Goal: Information Seeking & Learning: Understand process/instructions

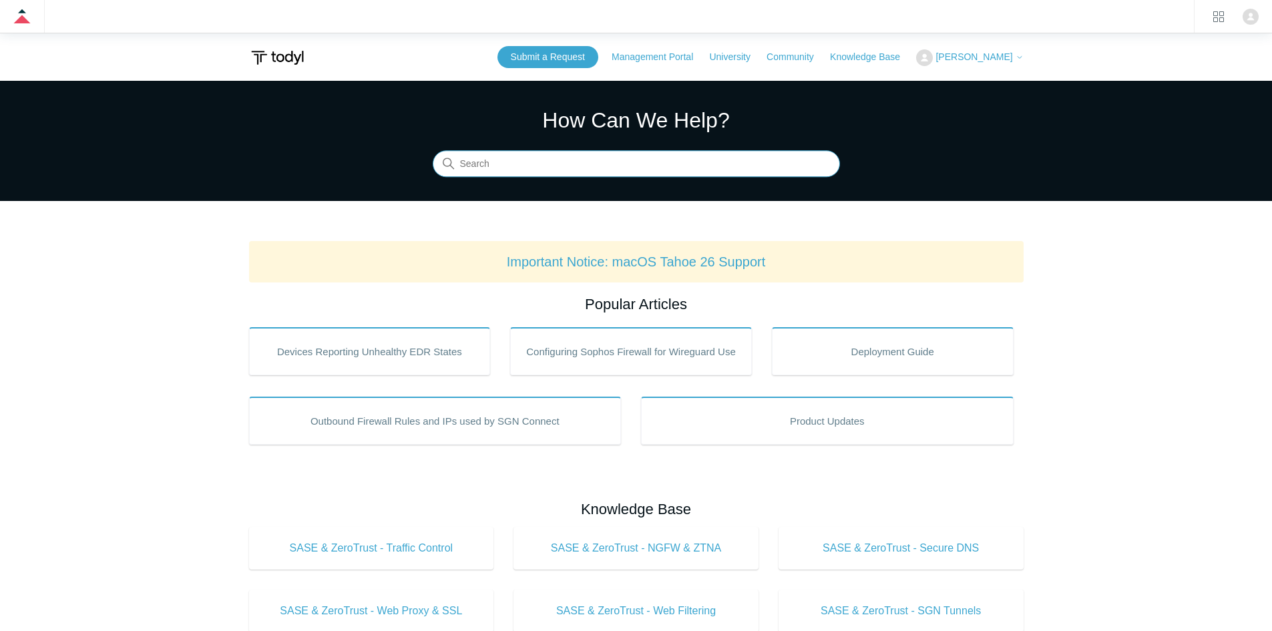
click at [592, 165] on input "Search" at bounding box center [636, 164] width 407 height 27
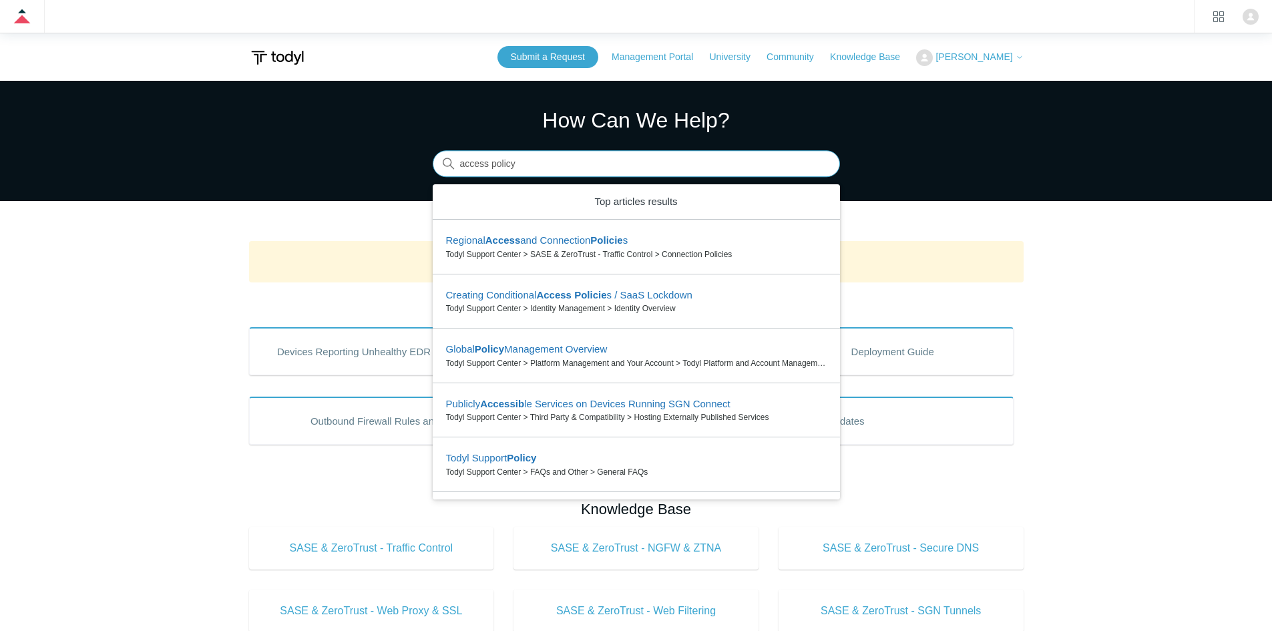
type input "access policy"
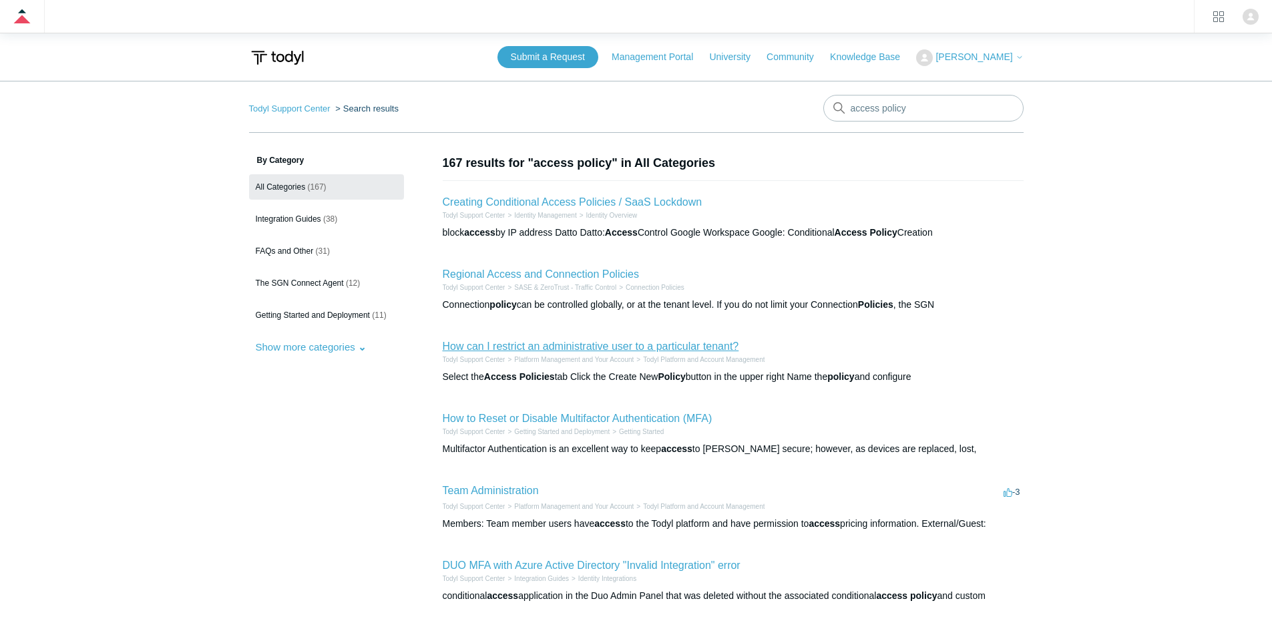
click at [629, 348] on link "How can I restrict an administrative user to a particular tenant?" at bounding box center [591, 345] width 296 height 11
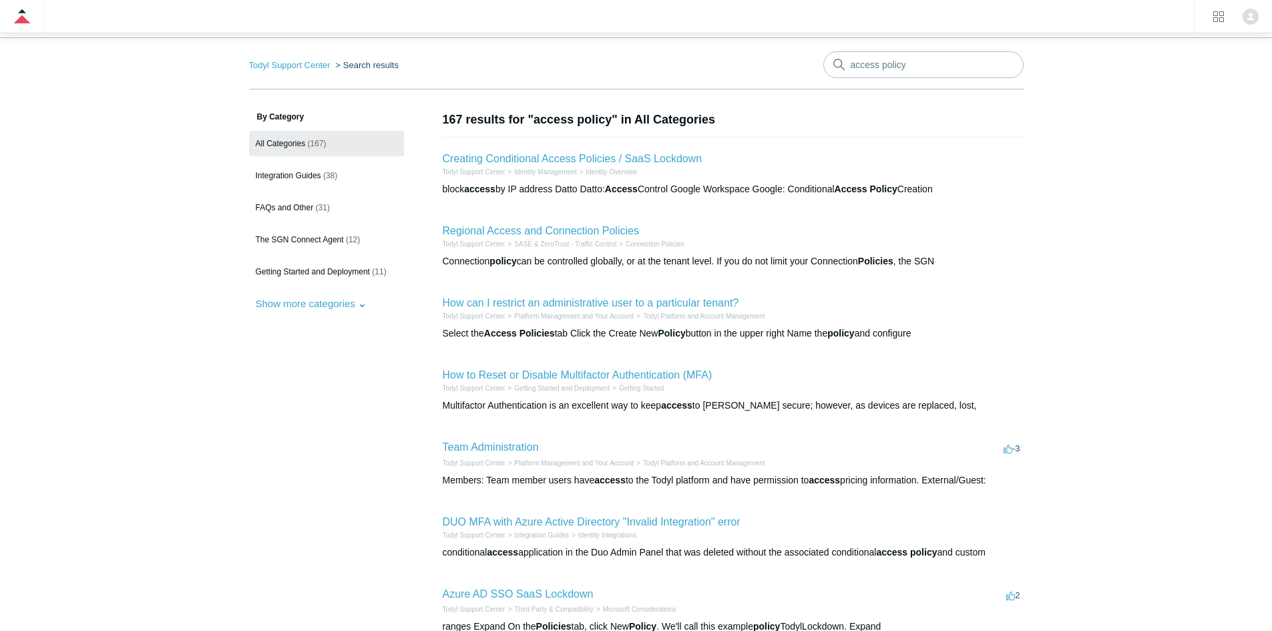
scroll to position [67, 0]
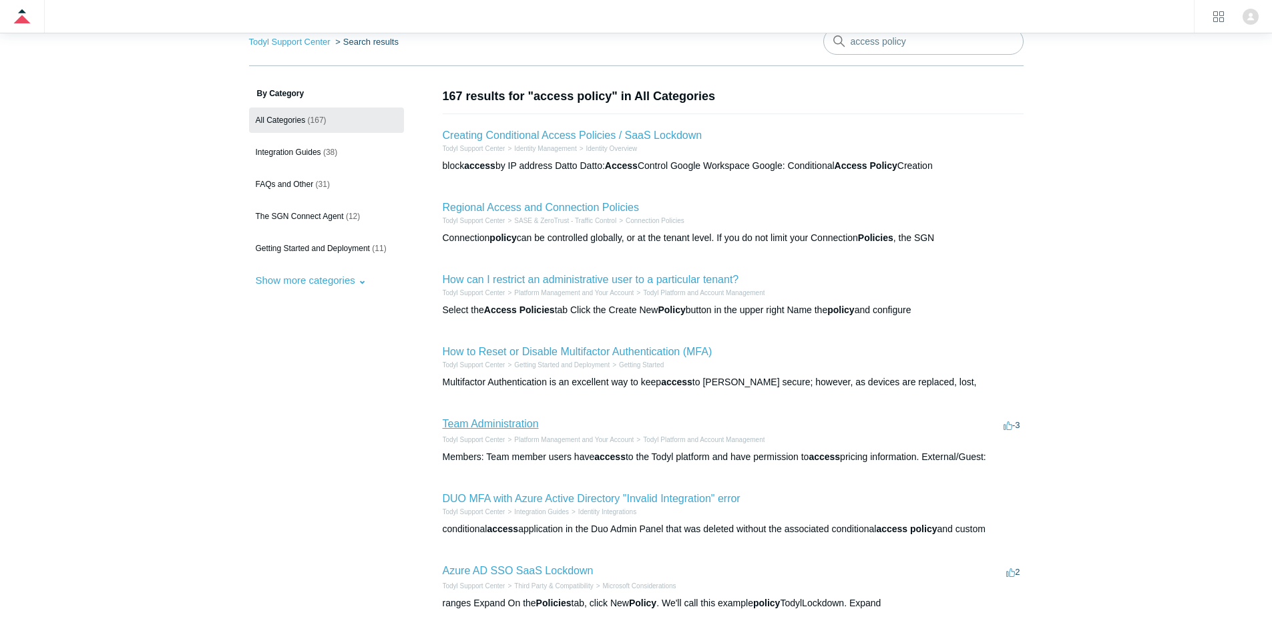
click at [499, 425] on link "Team Administration" at bounding box center [491, 423] width 96 height 11
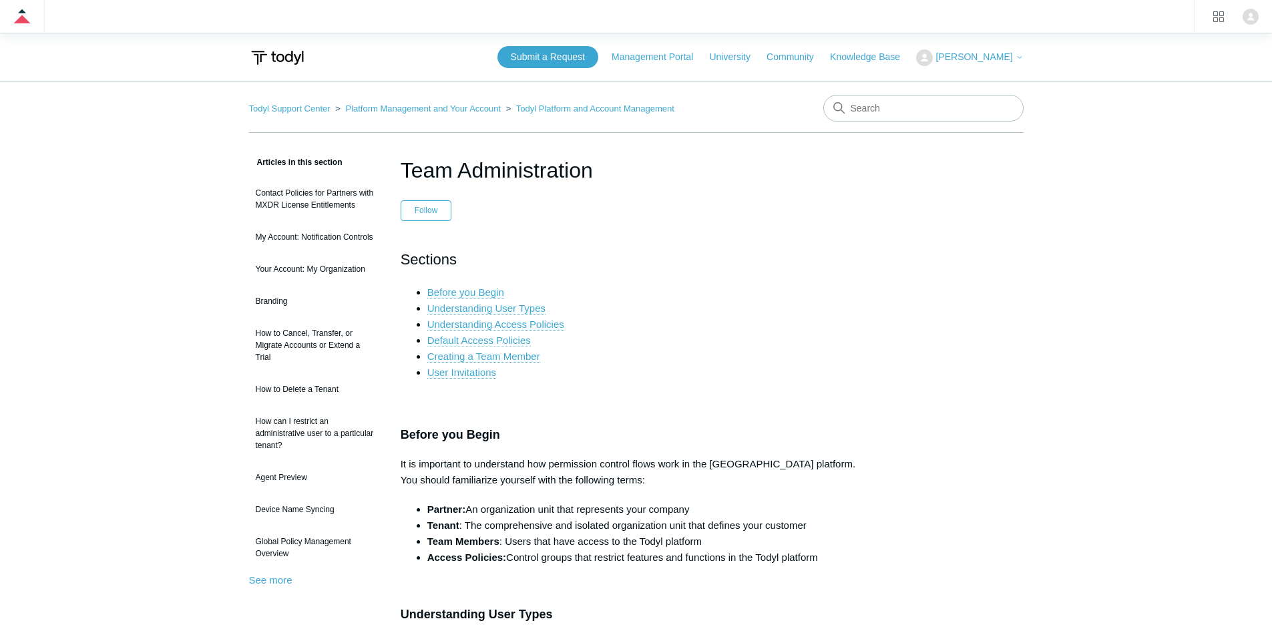
click at [460, 342] on link "Default Access Policies" at bounding box center [478, 340] width 103 height 12
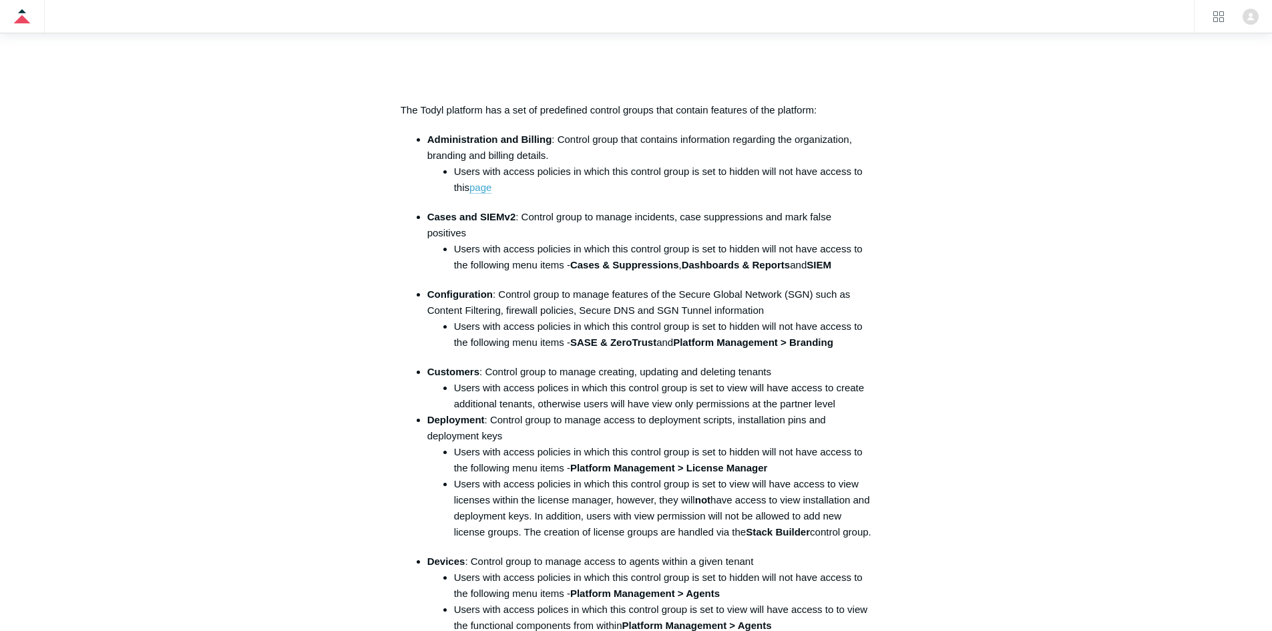
scroll to position [933, 0]
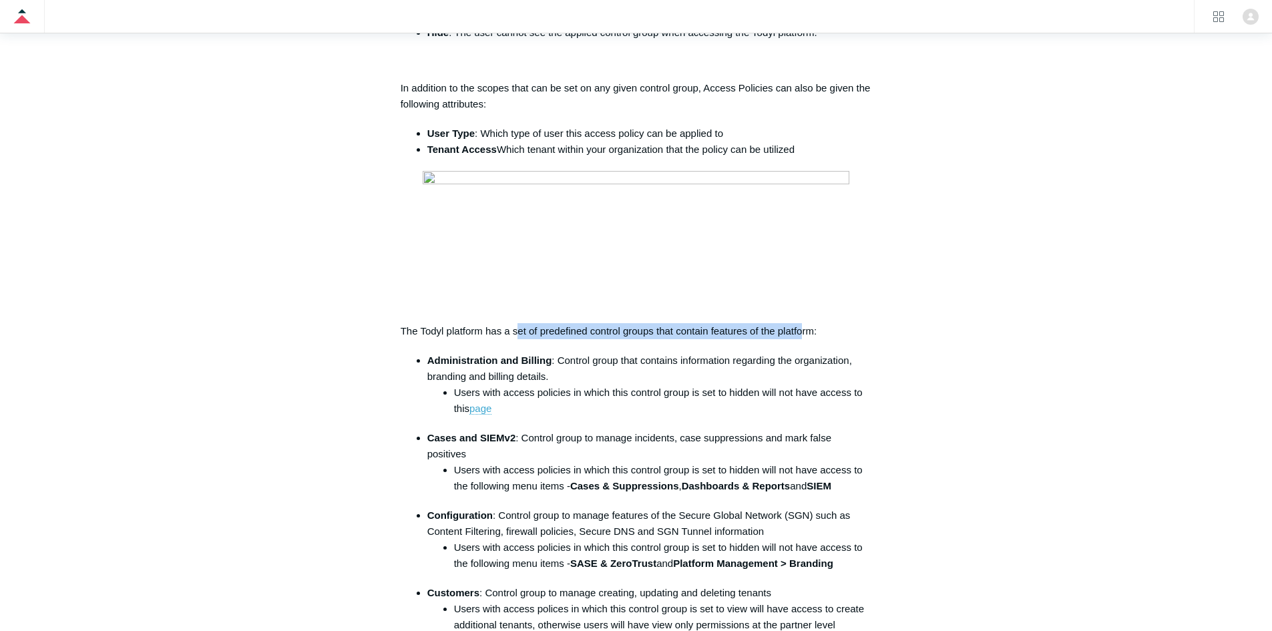
drag, startPoint x: 515, startPoint y: 341, endPoint x: 820, endPoint y: 338, distance: 305.1
click at [820, 338] on p "The Todyl platform has a set of predefined control groups that contain features…" at bounding box center [636, 331] width 471 height 16
click at [822, 338] on p "The Todyl platform has a set of predefined control groups that contain features…" at bounding box center [636, 331] width 471 height 16
drag, startPoint x: 434, startPoint y: 322, endPoint x: 817, endPoint y: 329, distance: 383.2
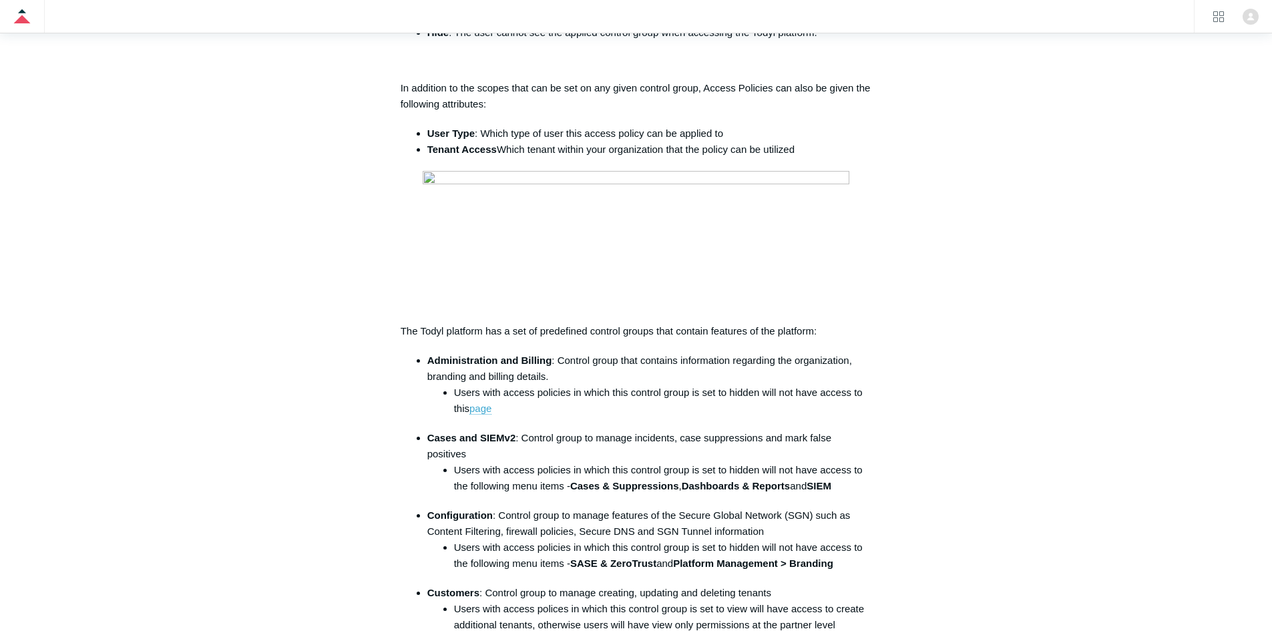
click at [828, 331] on p "The Todyl platform has a set of predefined control groups that contain features…" at bounding box center [636, 331] width 471 height 16
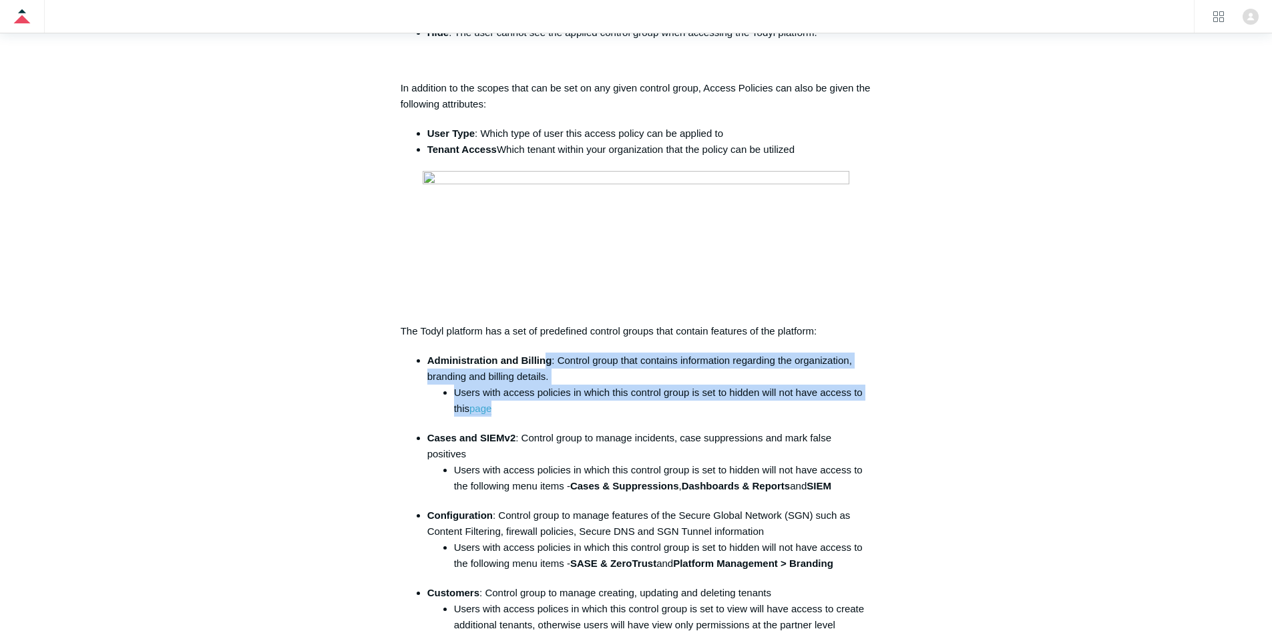
drag, startPoint x: 603, startPoint y: 407, endPoint x: 547, endPoint y: 364, distance: 70.5
click at [547, 364] on li "Administration and Billing : Control group that contains information regarding …" at bounding box center [649, 384] width 445 height 64
click at [547, 363] on strong "Administration and Billing" at bounding box center [489, 359] width 125 height 11
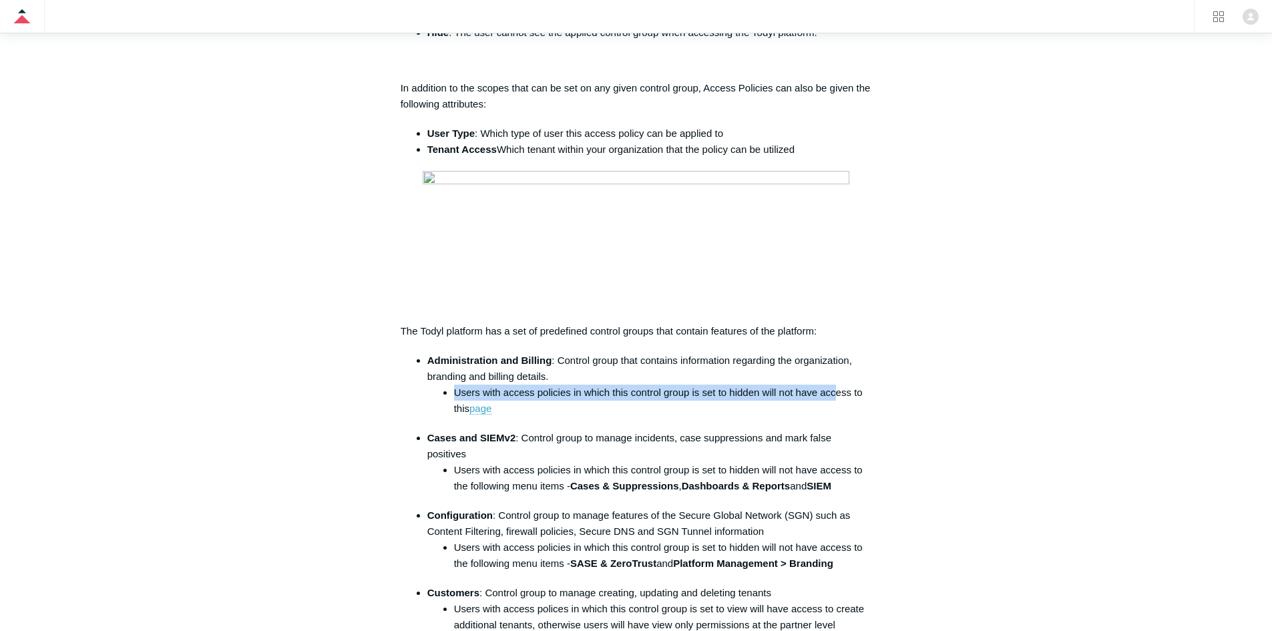
drag, startPoint x: 446, startPoint y: 399, endPoint x: 846, endPoint y: 392, distance: 400.6
click at [839, 392] on li "Users with access policies in which this control group is set to hidden will no…" at bounding box center [663, 401] width 418 height 32
click at [854, 393] on li "Users with access policies in which this control group is set to hidden will no…" at bounding box center [663, 401] width 418 height 32
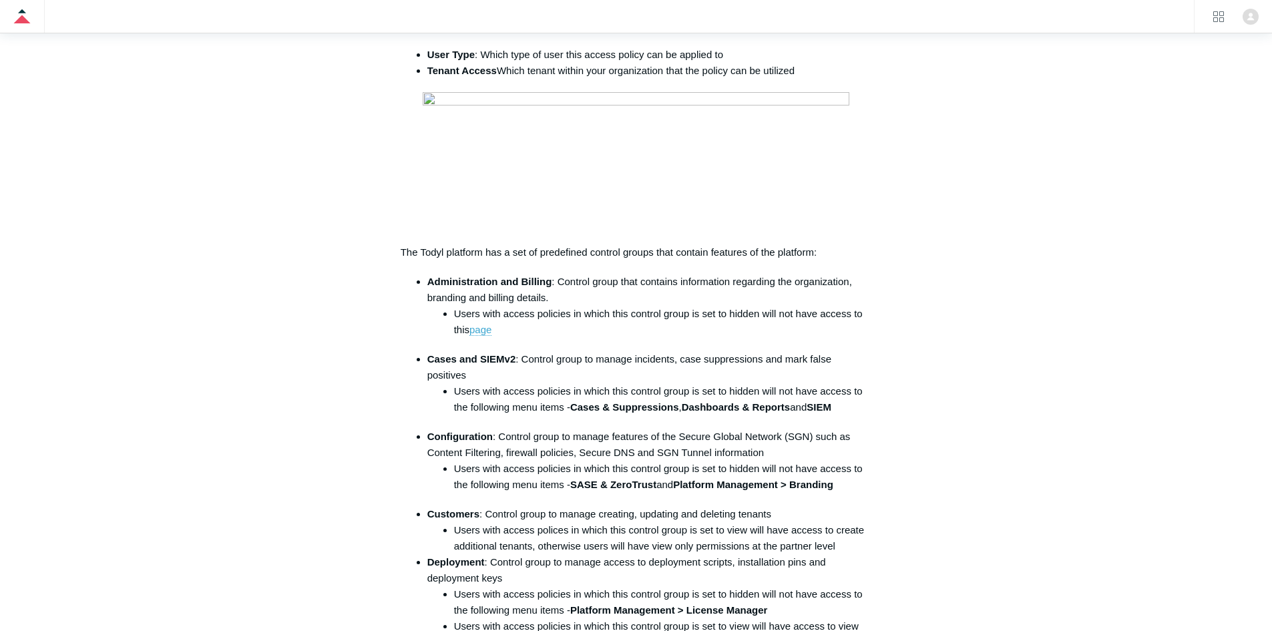
scroll to position [1135, 0]
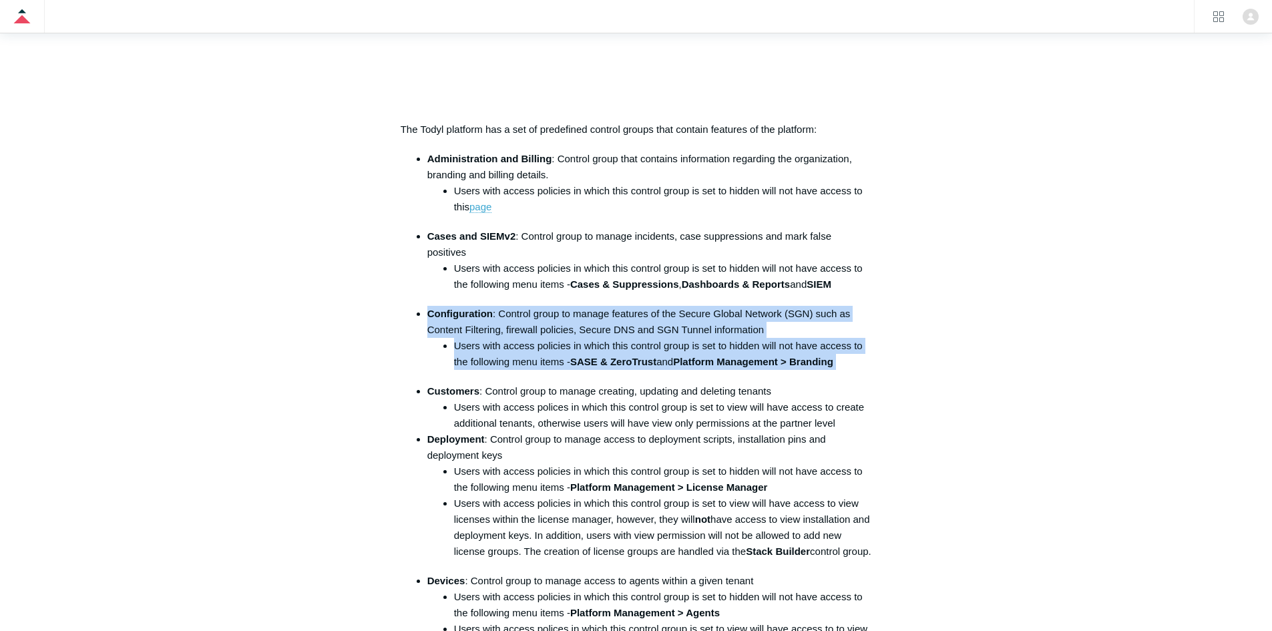
drag, startPoint x: 875, startPoint y: 374, endPoint x: 404, endPoint y: 300, distance: 477.2
click at [472, 318] on strong "Configuration" at bounding box center [459, 313] width 65 height 11
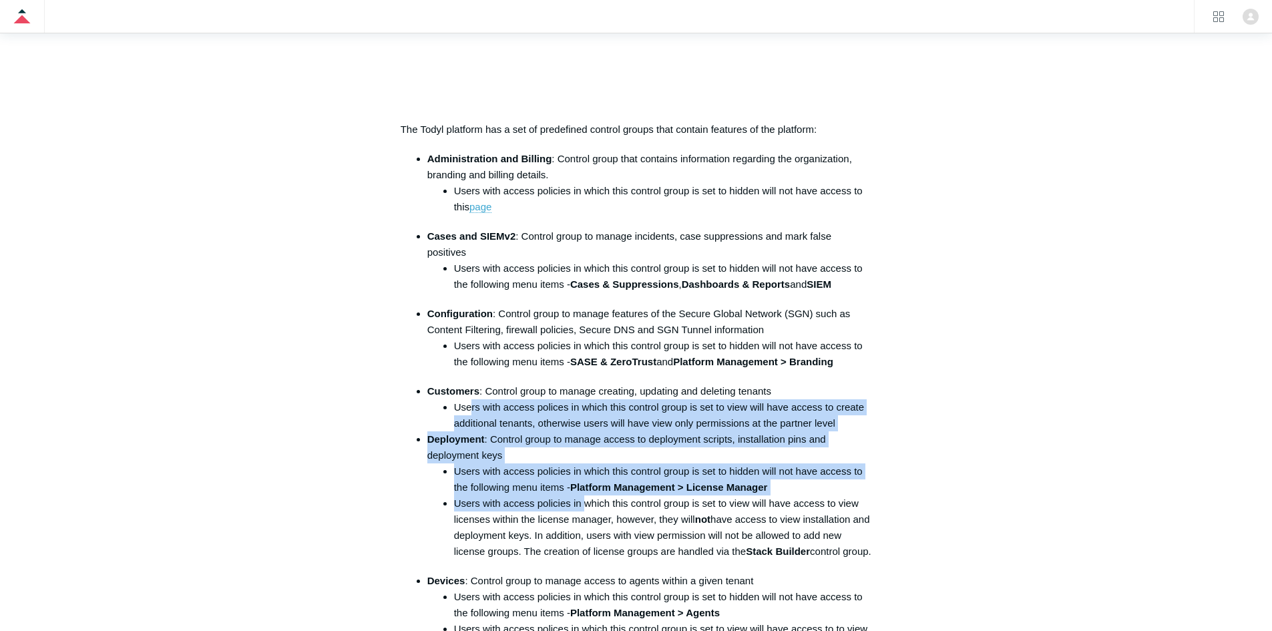
drag, startPoint x: 494, startPoint y: 443, endPoint x: 597, endPoint y: 529, distance: 133.7
click at [595, 526] on ul "Customers : Control group to manage creating, updating and deleting tenants Use…" at bounding box center [643, 471] width 458 height 176
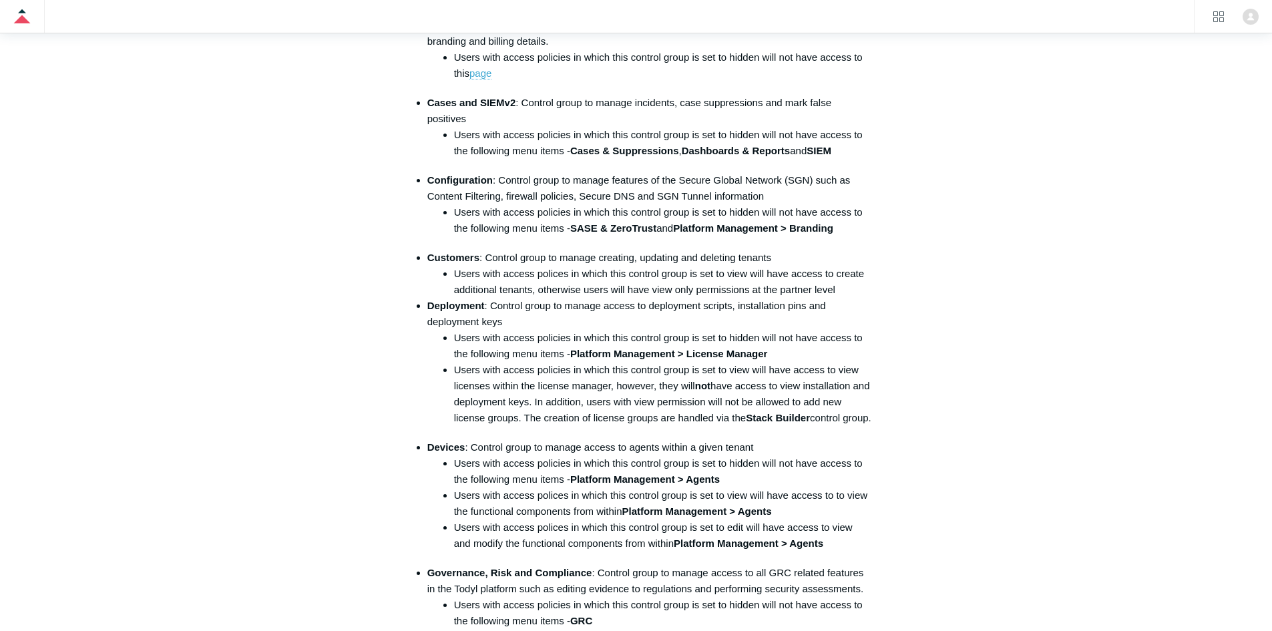
click at [545, 419] on li "Users with access policies in which this control group is set to view will have…" at bounding box center [663, 394] width 418 height 64
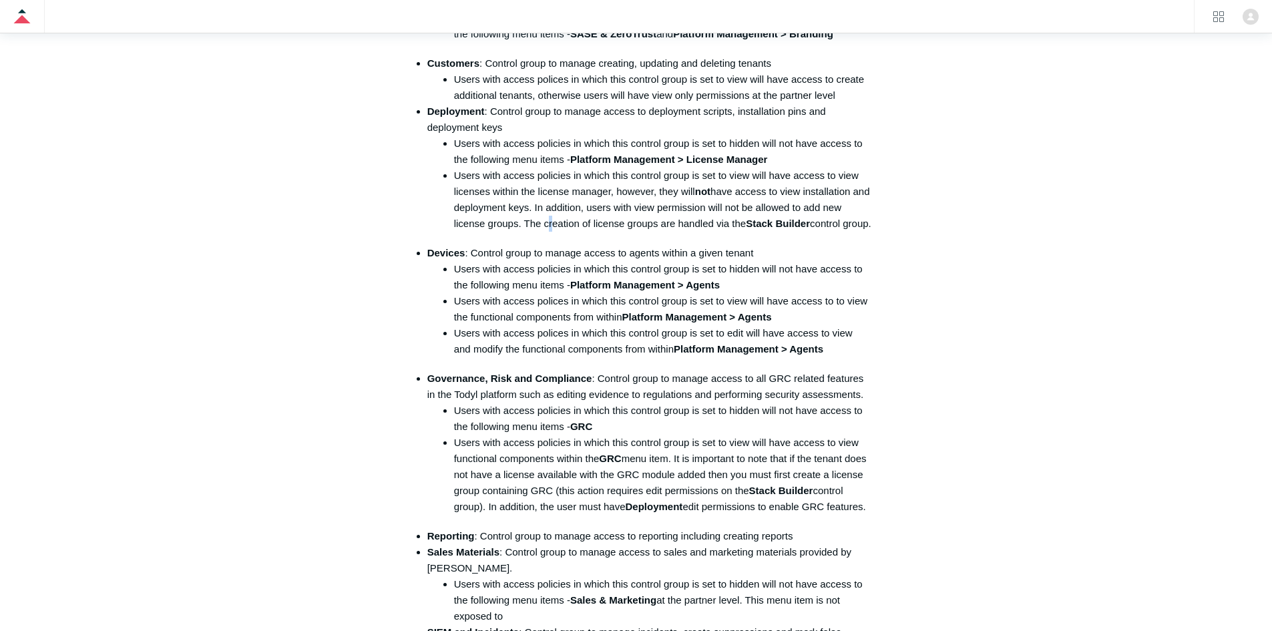
scroll to position [1469, 0]
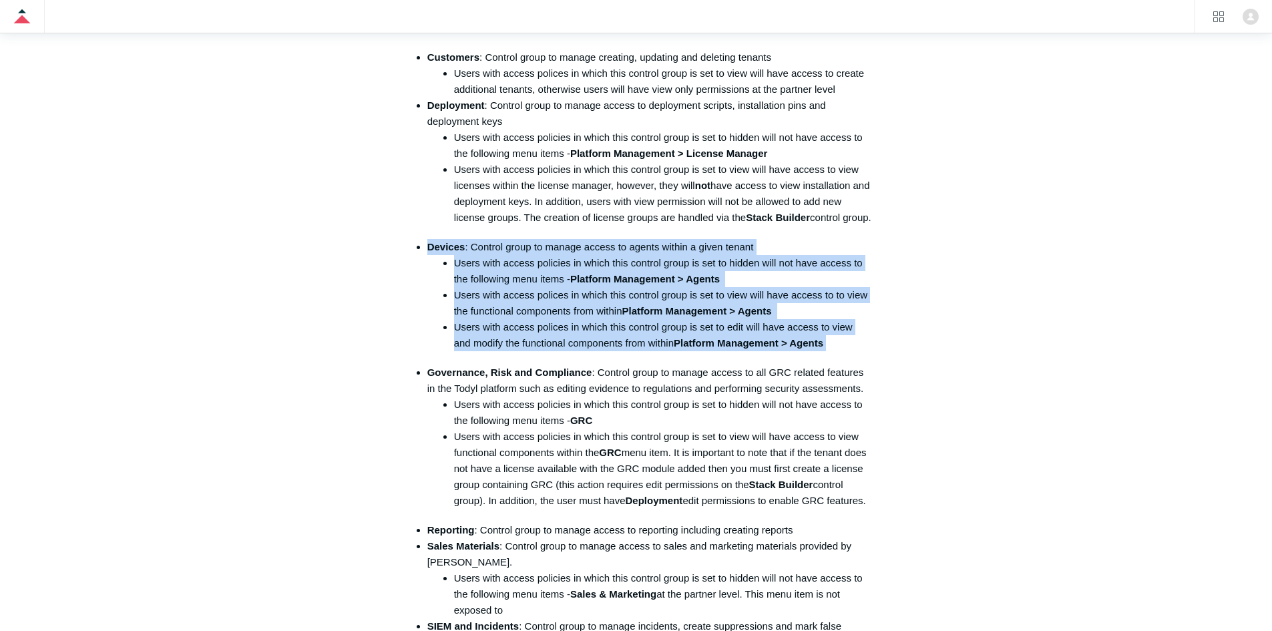
drag, startPoint x: 669, startPoint y: 373, endPoint x: 513, endPoint y: 242, distance: 203.8
click at [513, 242] on div "Sections Before you Begin Understanding User Types Understanding Access Policie…" at bounding box center [636, 366] width 471 height 3175
click at [499, 287] on li "Users with access policies in which this control group is set to hidden will no…" at bounding box center [663, 271] width 418 height 32
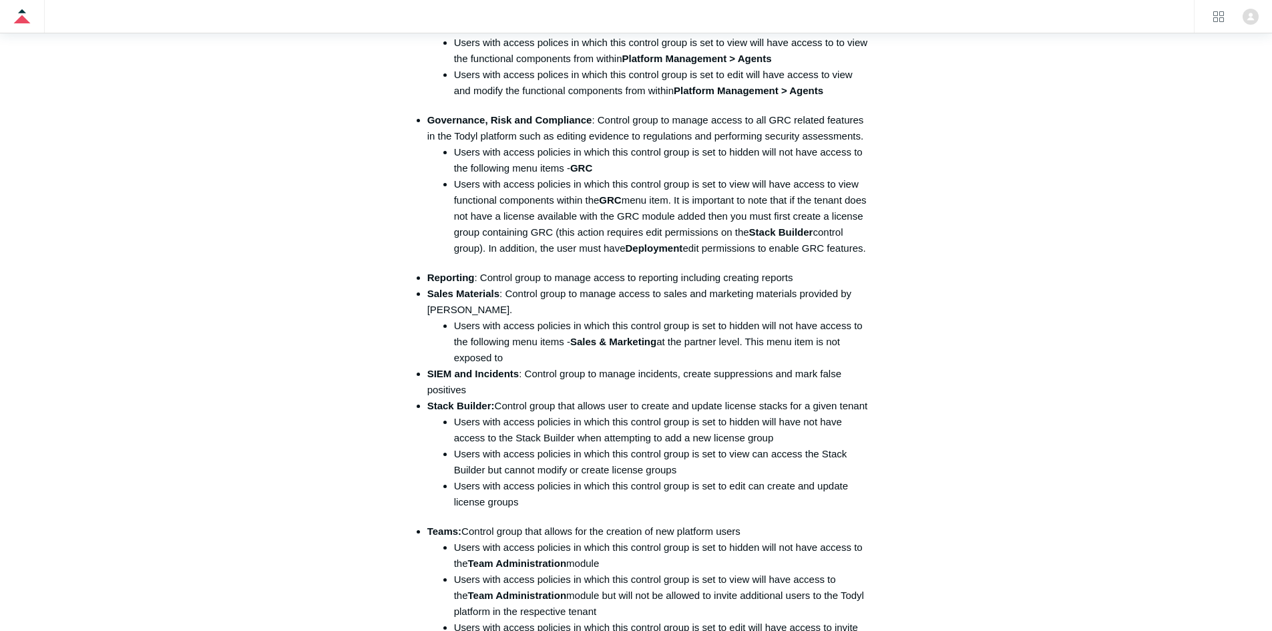
scroll to position [1869, 0]
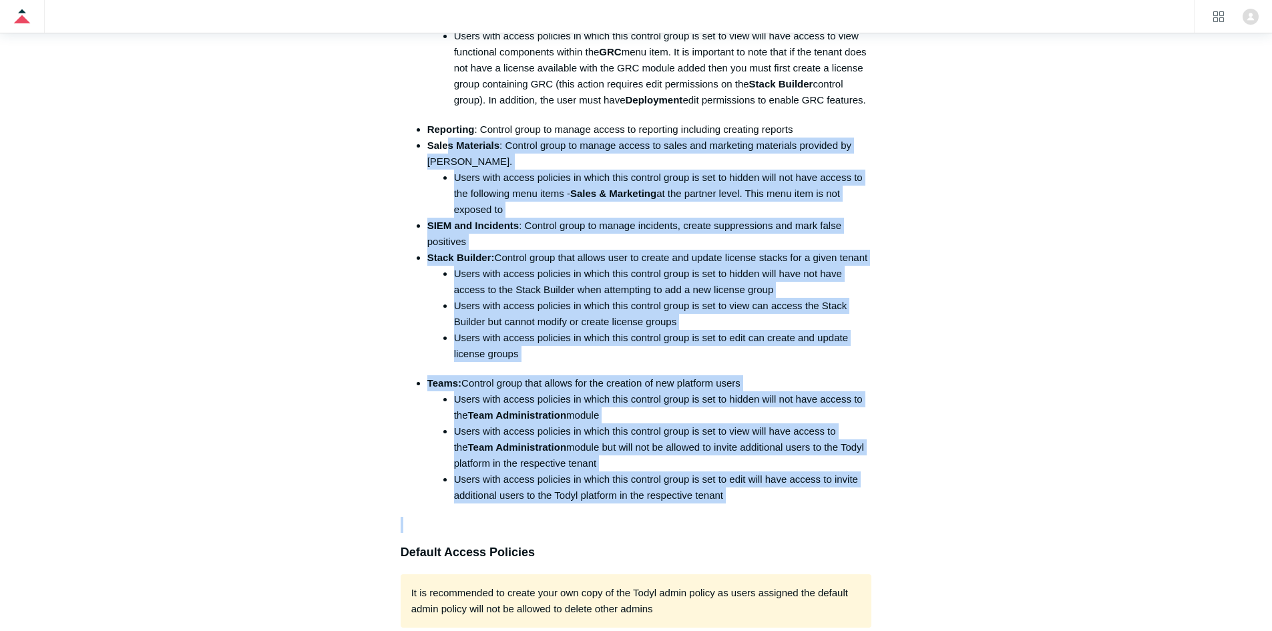
drag, startPoint x: 680, startPoint y: 553, endPoint x: 449, endPoint y: 150, distance: 464.7
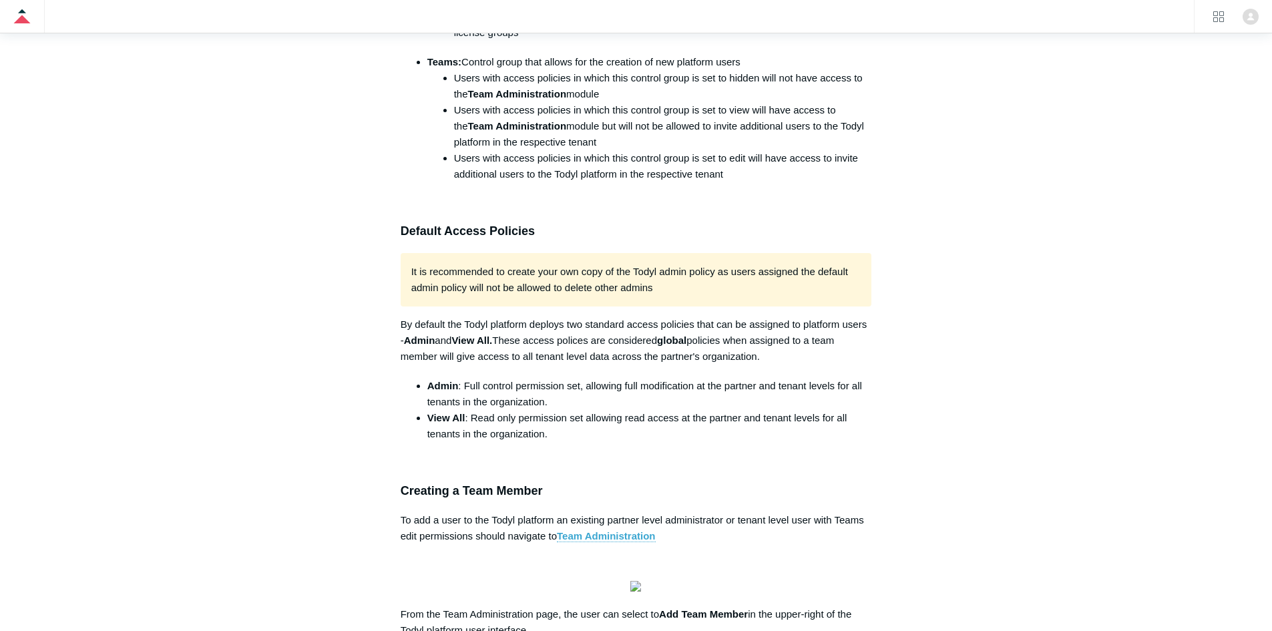
scroll to position [2203, 0]
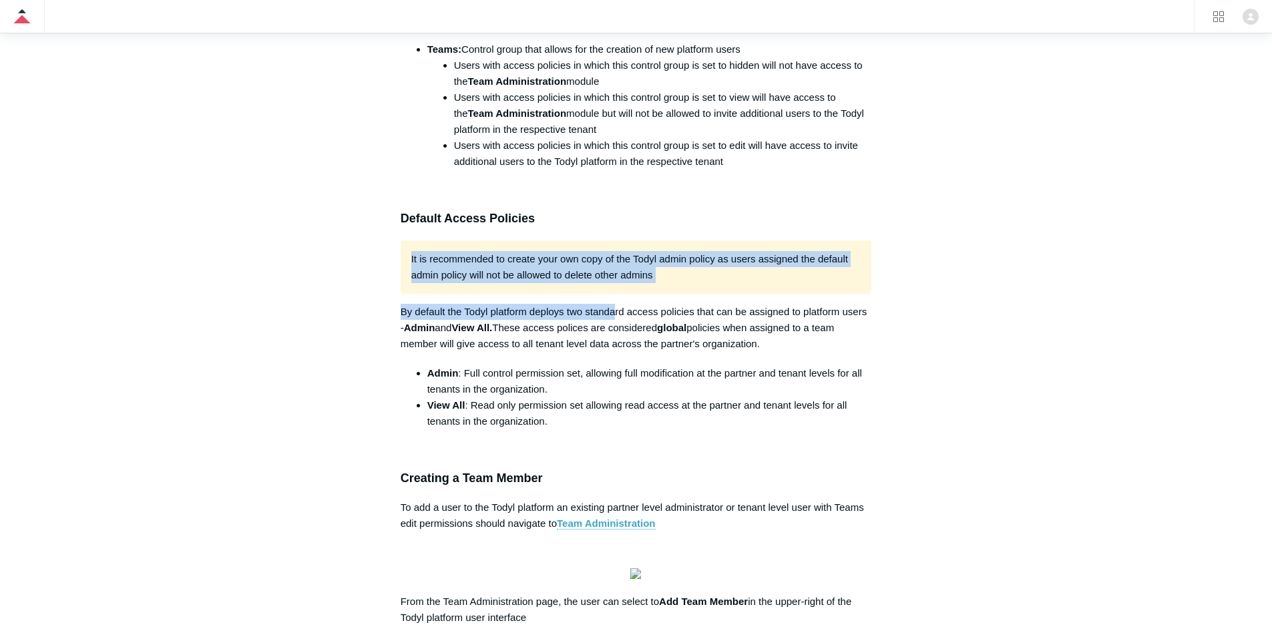
drag, startPoint x: 408, startPoint y: 290, endPoint x: 638, endPoint y: 327, distance: 232.6
click at [629, 294] on div "It is recommended to create your own copy of the Todyl admin policy as users as…" at bounding box center [636, 266] width 471 height 53
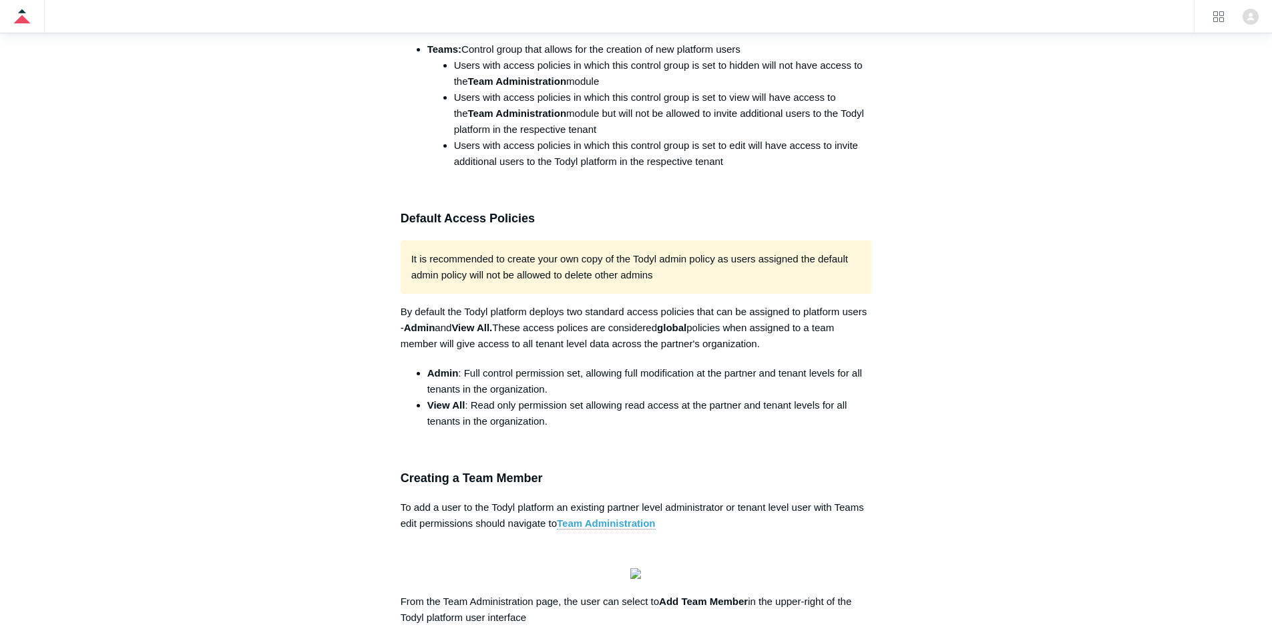
click at [639, 294] on div "It is recommended to create your own copy of the Todyl admin policy as users as…" at bounding box center [636, 266] width 471 height 53
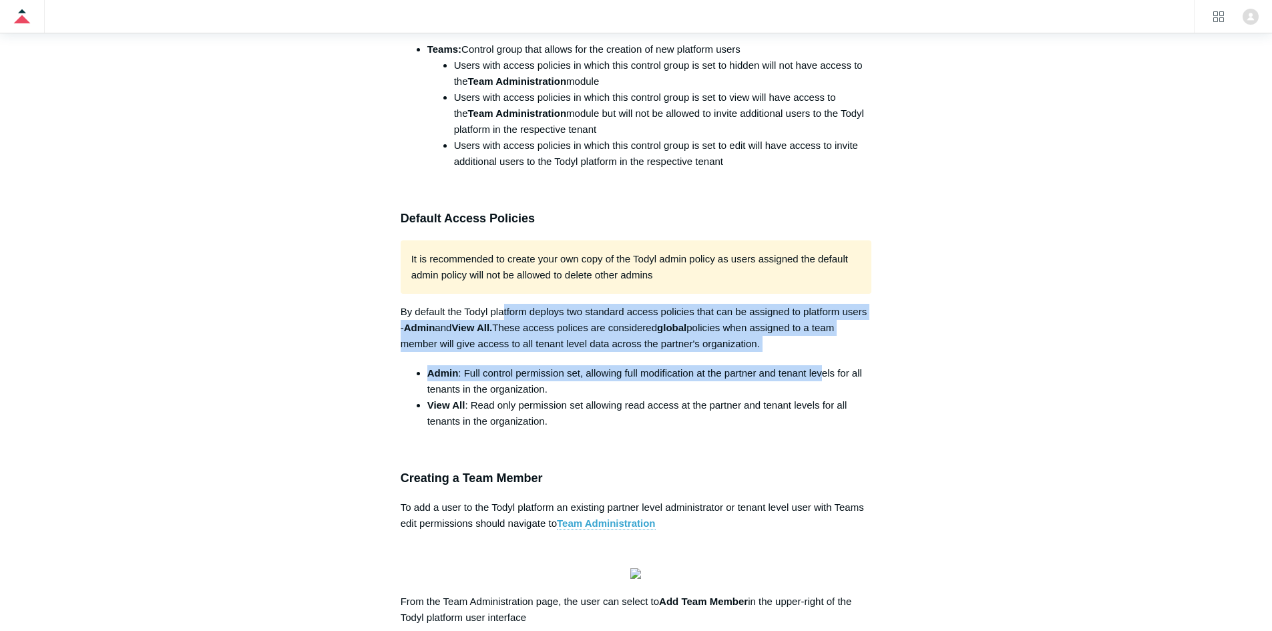
drag, startPoint x: 505, startPoint y: 346, endPoint x: 824, endPoint y: 419, distance: 327.8
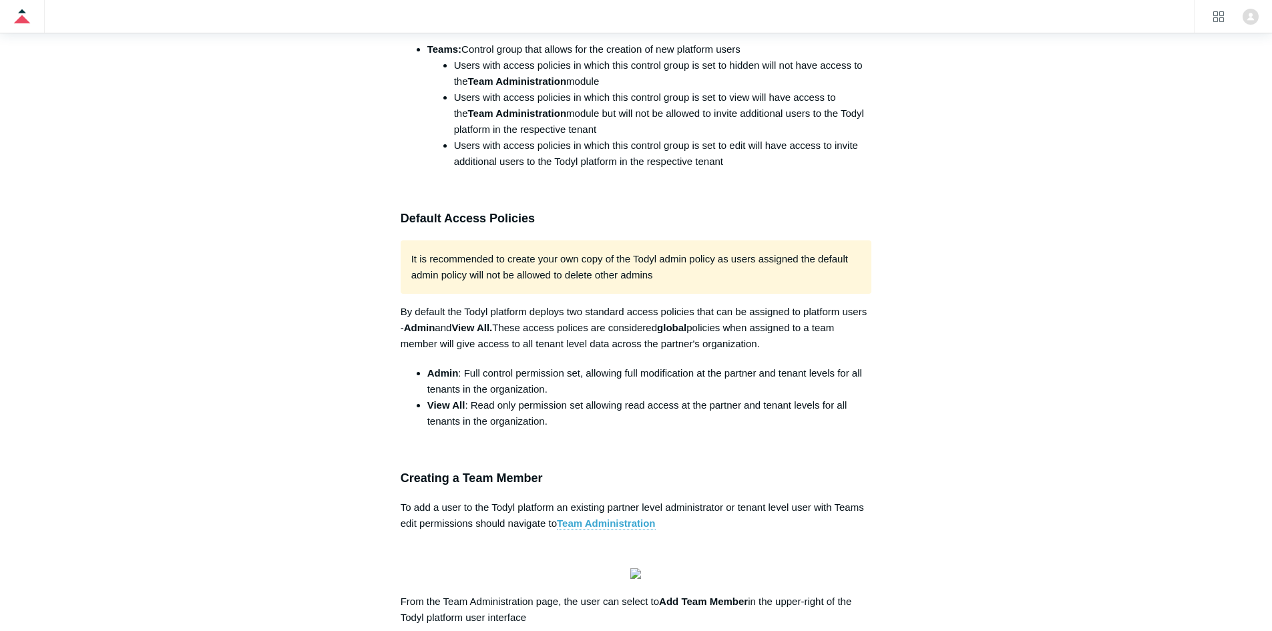
click at [824, 397] on li "Admin : Full control permission set, allowing full modification at the partner …" at bounding box center [649, 381] width 445 height 32
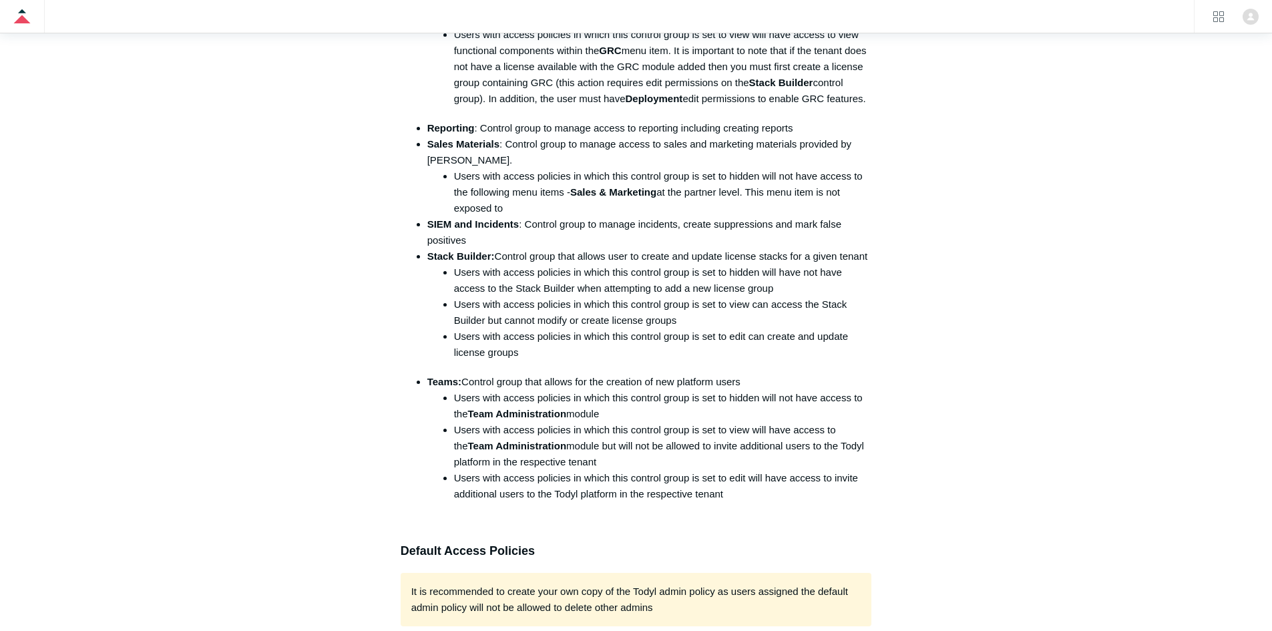
scroll to position [1869, 0]
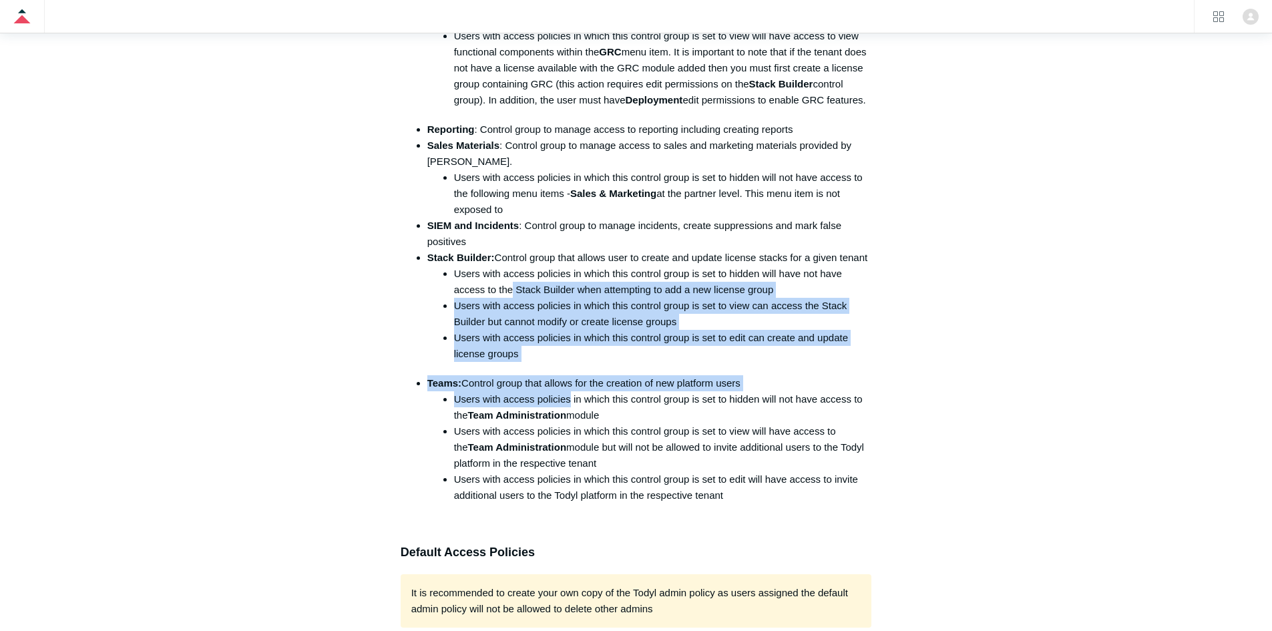
drag, startPoint x: 513, startPoint y: 332, endPoint x: 504, endPoint y: 319, distance: 15.8
click at [503, 298] on li "Users with access policies in which this control group is set to hidden will ha…" at bounding box center [663, 282] width 418 height 32
drag, startPoint x: 577, startPoint y: 403, endPoint x: 501, endPoint y: 318, distance: 113.4
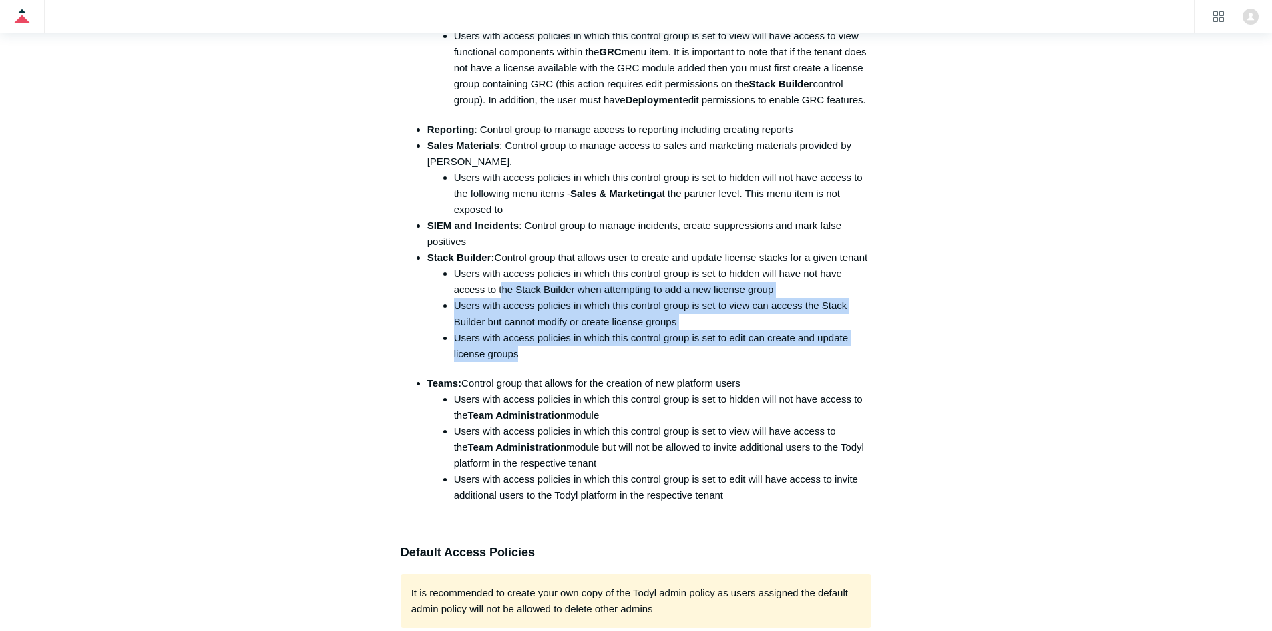
click at [501, 298] on li "Users with access policies in which this control group is set to hidden will ha…" at bounding box center [663, 282] width 418 height 32
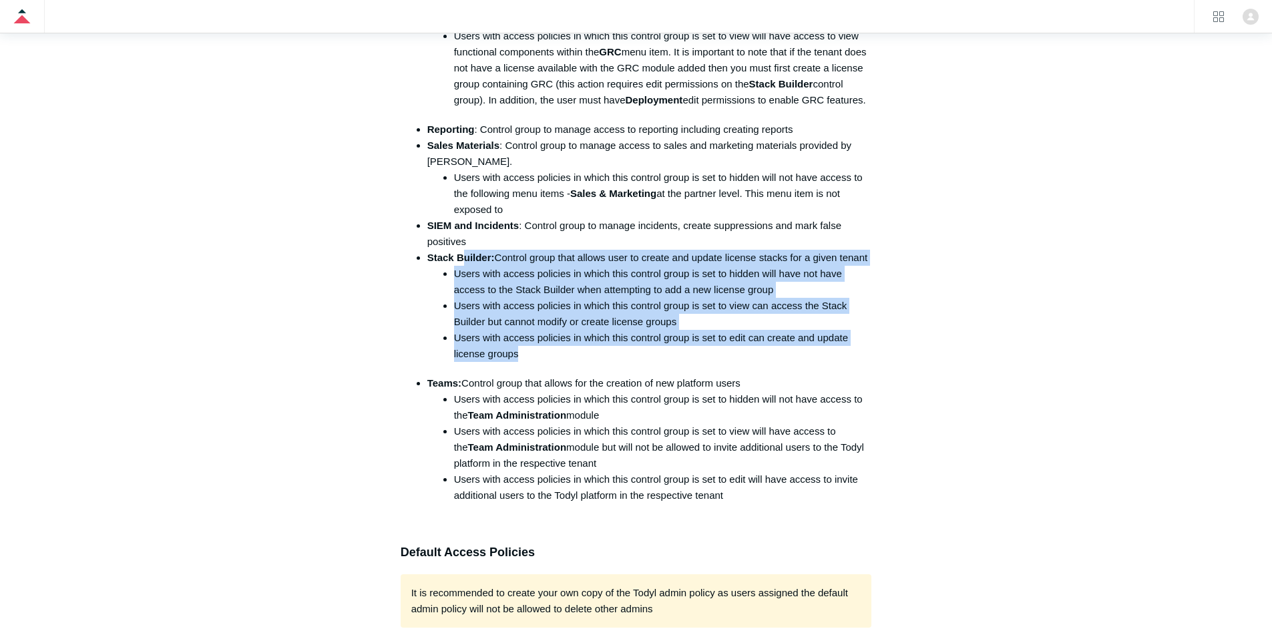
drag, startPoint x: 607, startPoint y: 387, endPoint x: 462, endPoint y: 297, distance: 170.6
click at [462, 297] on li "Stack Builder: Control group that allows user to create and update license stac…" at bounding box center [649, 306] width 445 height 112
click at [462, 263] on strong "Stack Builder:" at bounding box center [460, 257] width 67 height 11
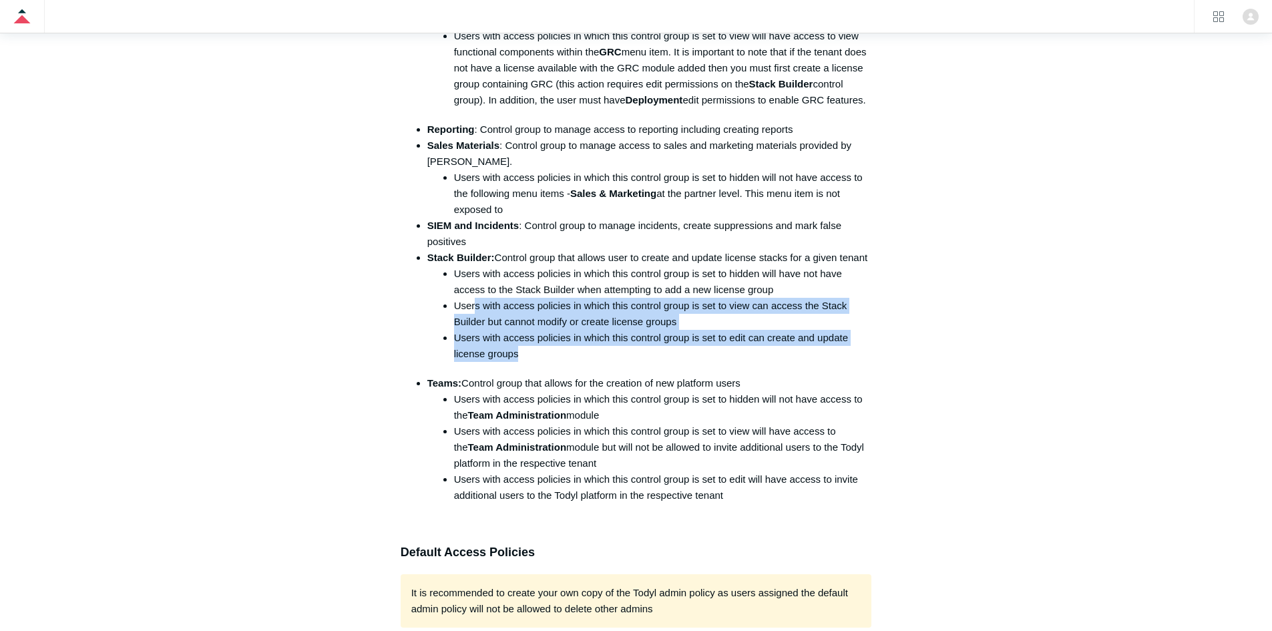
drag, startPoint x: 537, startPoint y: 392, endPoint x: 473, endPoint y: 346, distance: 79.5
click at [478, 330] on li "Users with access policies in which this control group is set to view can acces…" at bounding box center [663, 314] width 418 height 32
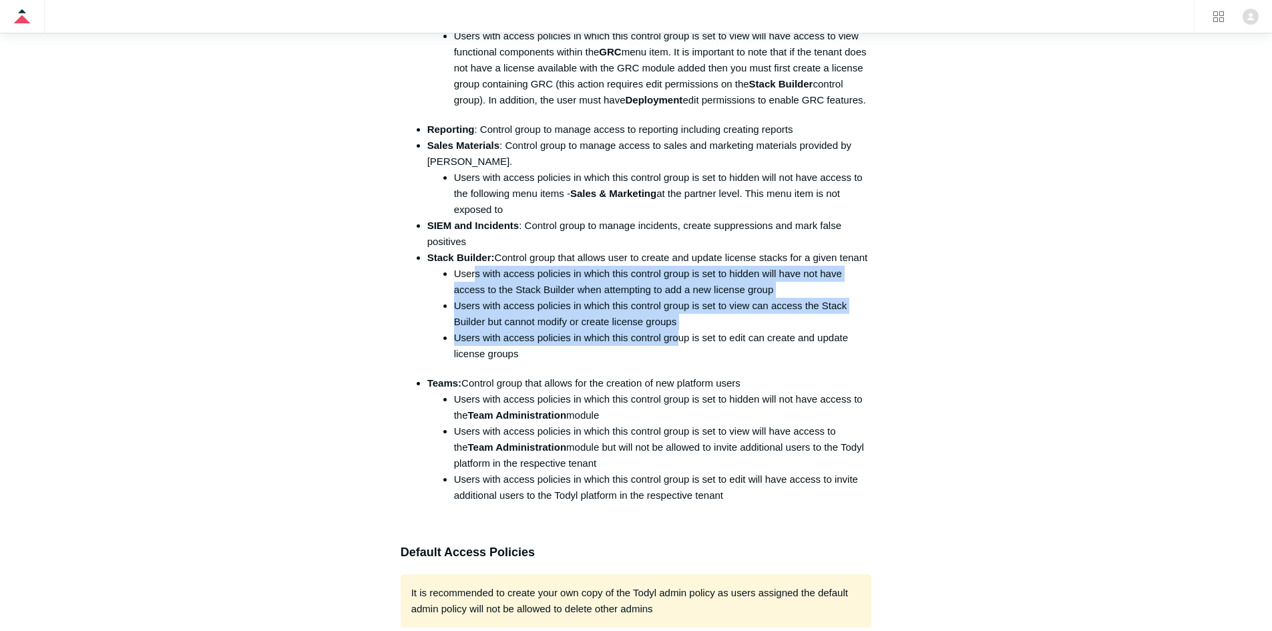
drag, startPoint x: 477, startPoint y: 313, endPoint x: 680, endPoint y: 367, distance: 210.0
click at [678, 362] on ul "Users with access policies in which this control group is set to hidden will ha…" at bounding box center [656, 314] width 431 height 96
click at [680, 362] on li "Users with access policies in which this control group is set to edit can creat…" at bounding box center [663, 346] width 418 height 32
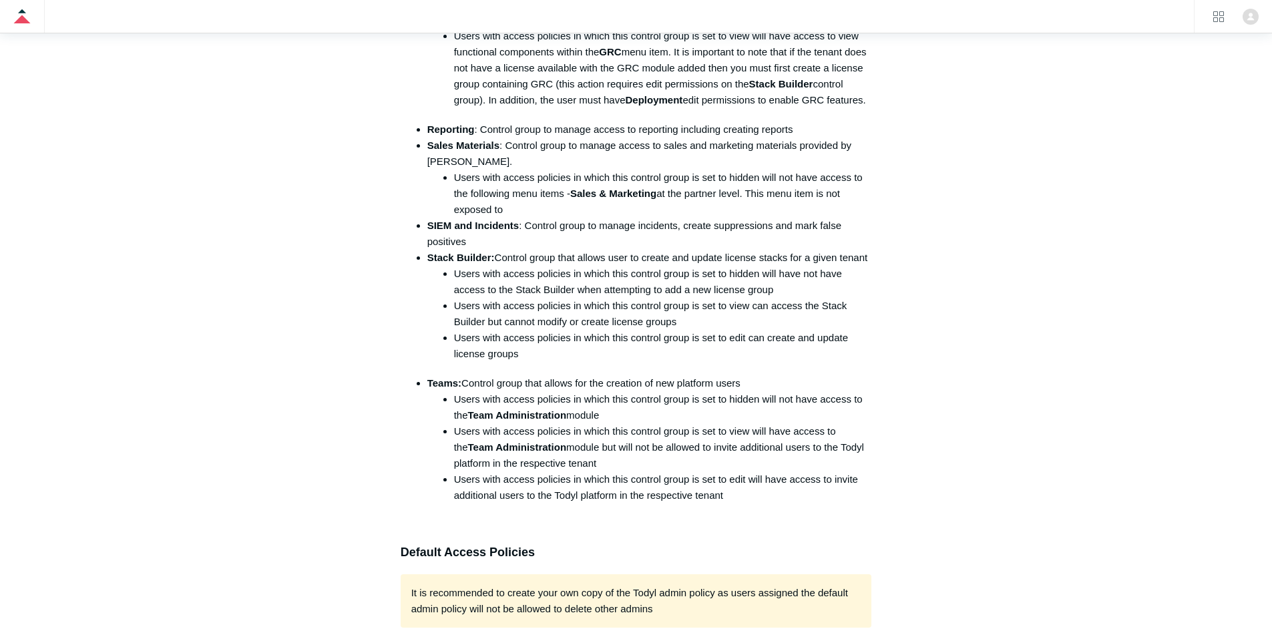
drag, startPoint x: 704, startPoint y: 360, endPoint x: 474, endPoint y: 350, distance: 229.9
click at [474, 330] on li "Users with access policies in which this control group is set to view can acces…" at bounding box center [663, 314] width 418 height 32
drag, startPoint x: 481, startPoint y: 356, endPoint x: 712, endPoint y: 357, distance: 231.0
click at [709, 330] on li "Users with access policies in which this control group is set to view can acces…" at bounding box center [663, 314] width 418 height 32
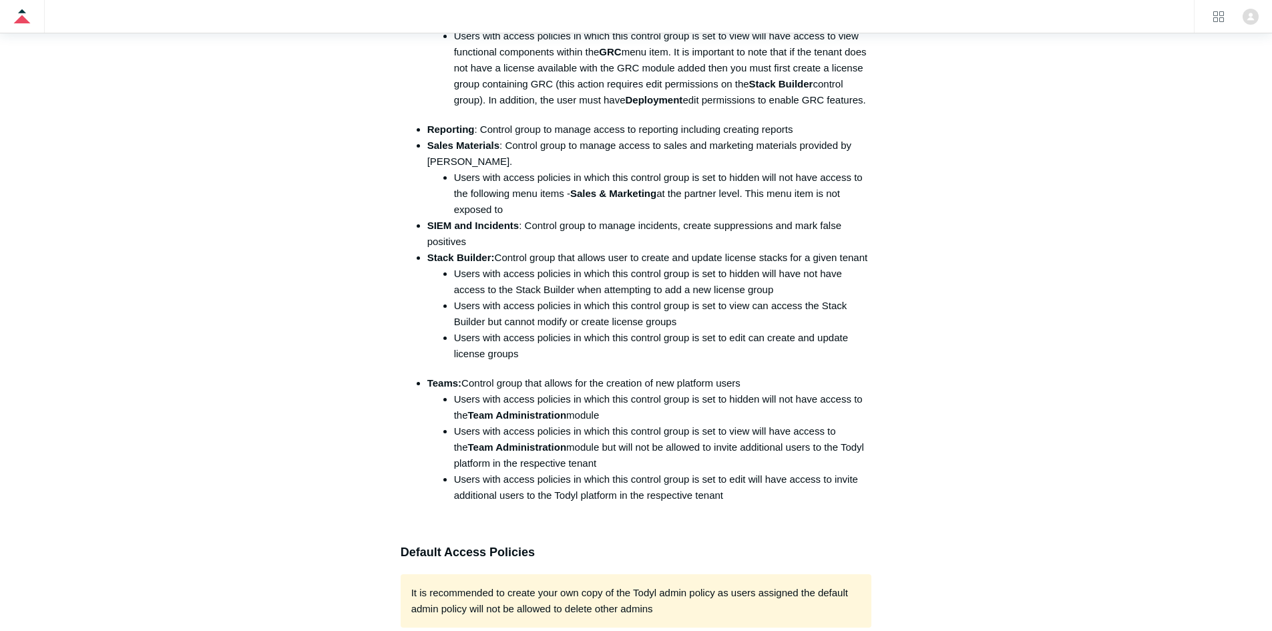
click at [712, 330] on li "Users with access policies in which this control group is set to view can acces…" at bounding box center [663, 314] width 418 height 32
drag, startPoint x: 634, startPoint y: 357, endPoint x: 483, endPoint y: 357, distance: 150.9
click at [483, 330] on li "Users with access policies in which this control group is set to view can acces…" at bounding box center [663, 314] width 418 height 32
drag, startPoint x: 483, startPoint y: 357, endPoint x: 700, endPoint y: 360, distance: 217.0
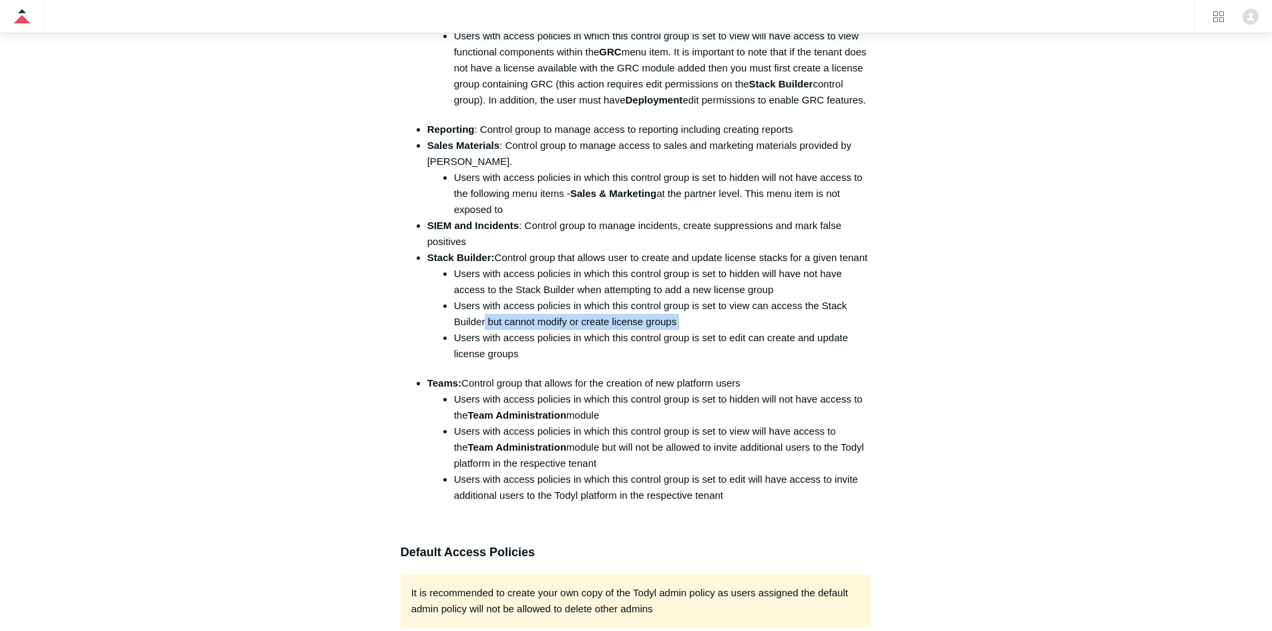
click at [698, 330] on li "Users with access policies in which this control group is set to view can acces…" at bounding box center [663, 314] width 418 height 32
click at [702, 330] on li "Users with access policies in which this control group is set to view can acces…" at bounding box center [663, 314] width 418 height 32
click at [664, 330] on li "Users with access policies in which this control group is set to view can acces…" at bounding box center [663, 314] width 418 height 32
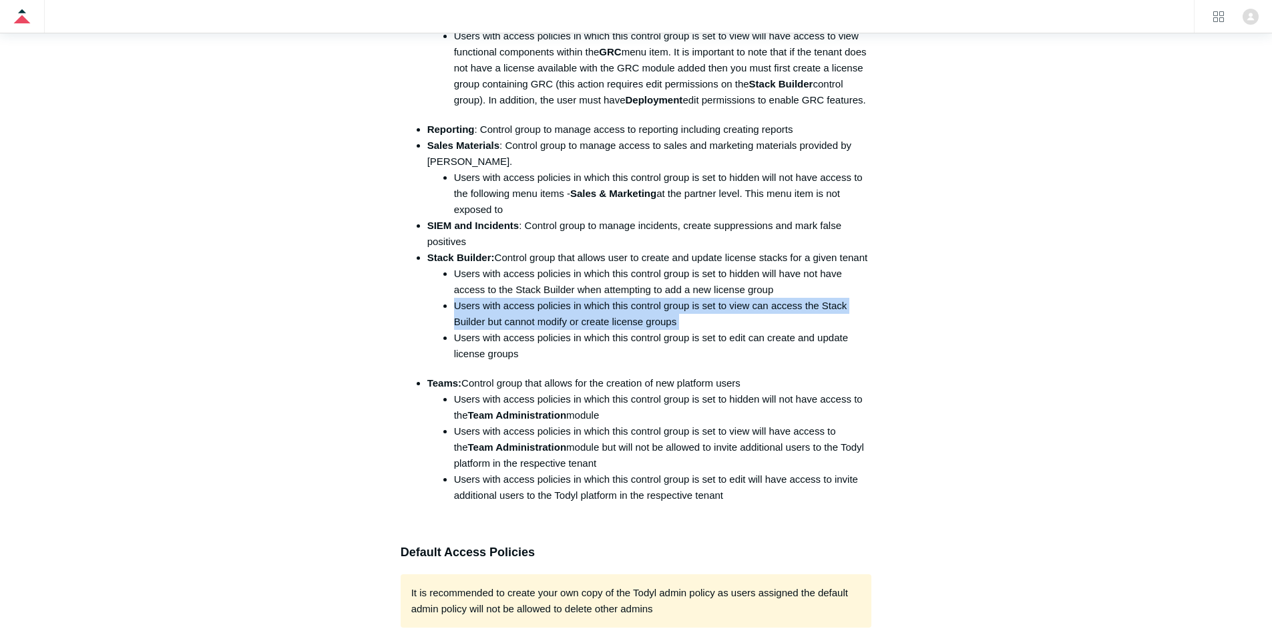
click at [664, 330] on li "Users with access policies in which this control group is set to view can acces…" at bounding box center [663, 314] width 418 height 32
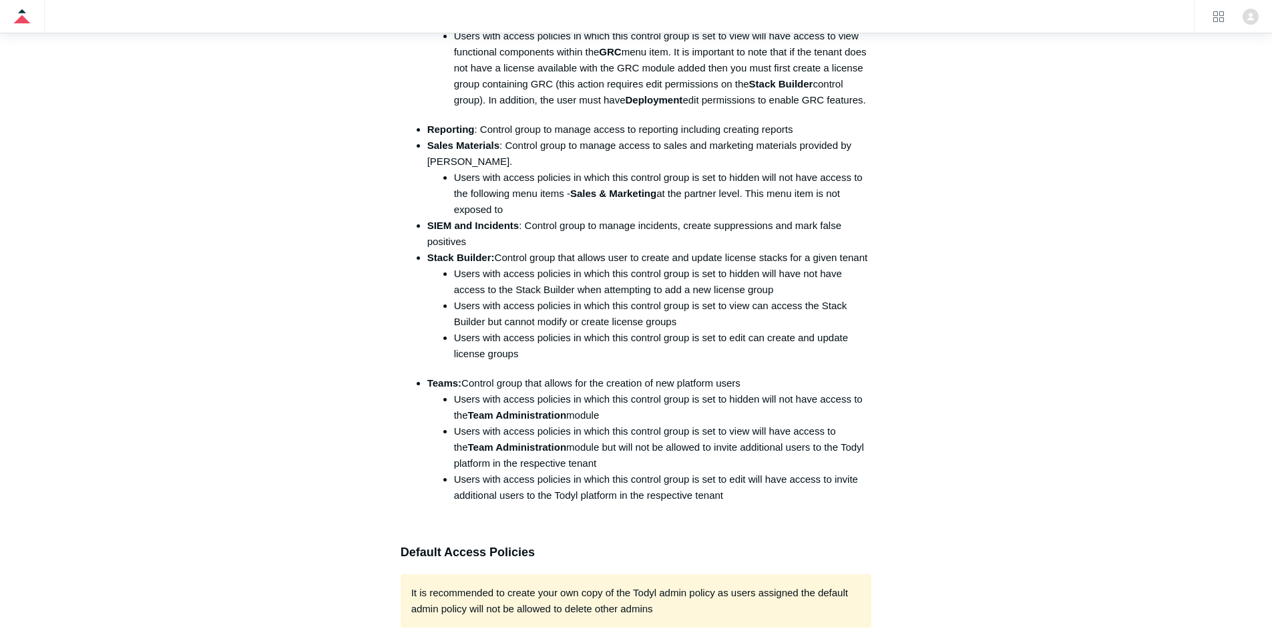
click at [502, 362] on li "Users with access policies in which this control group is set to edit can creat…" at bounding box center [663, 346] width 418 height 32
drag, startPoint x: 533, startPoint y: 399, endPoint x: 463, endPoint y: 372, distance: 75.4
click at [463, 362] on li "Users with access policies in which this control group is set to edit can creat…" at bounding box center [663, 346] width 418 height 32
drag, startPoint x: 453, startPoint y: 374, endPoint x: 813, endPoint y: 371, distance: 359.8
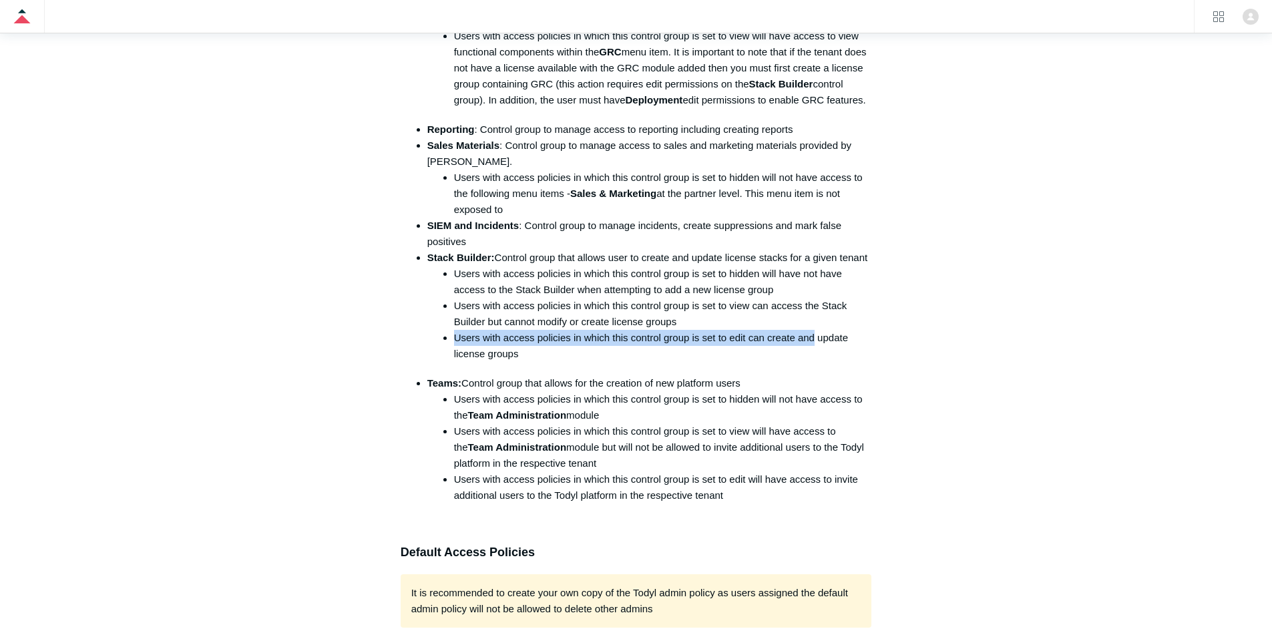
click at [813, 362] on li "Users with access policies in which this control group is set to edit can creat…" at bounding box center [663, 346] width 418 height 32
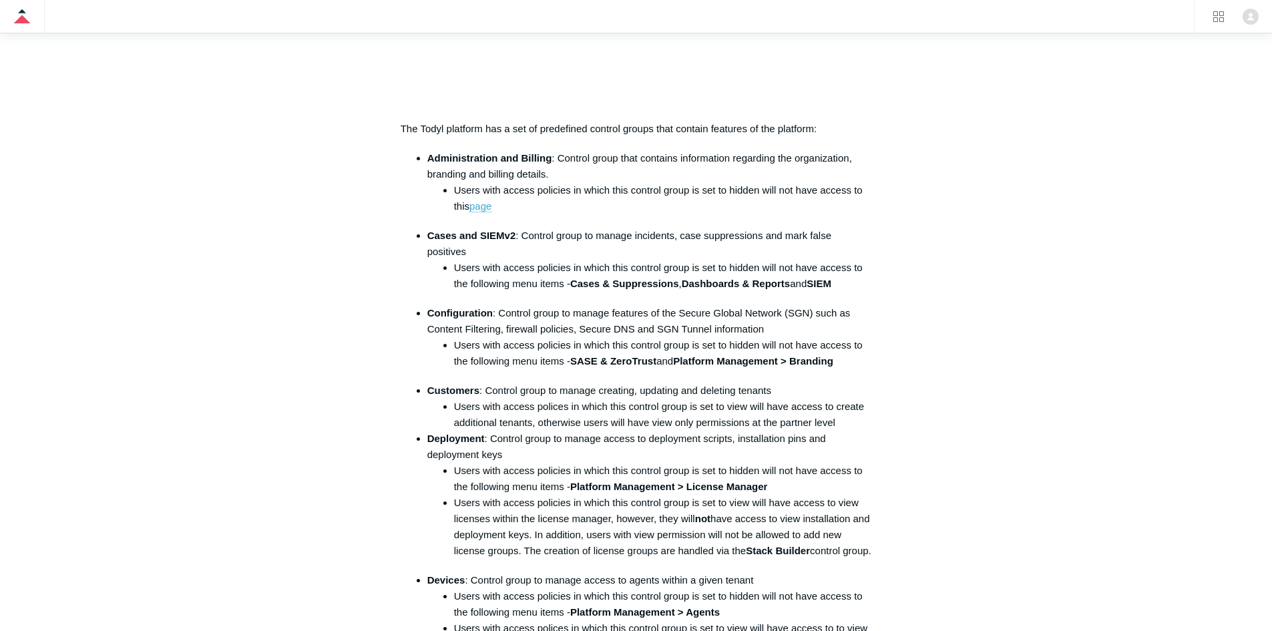
scroll to position [1135, 0]
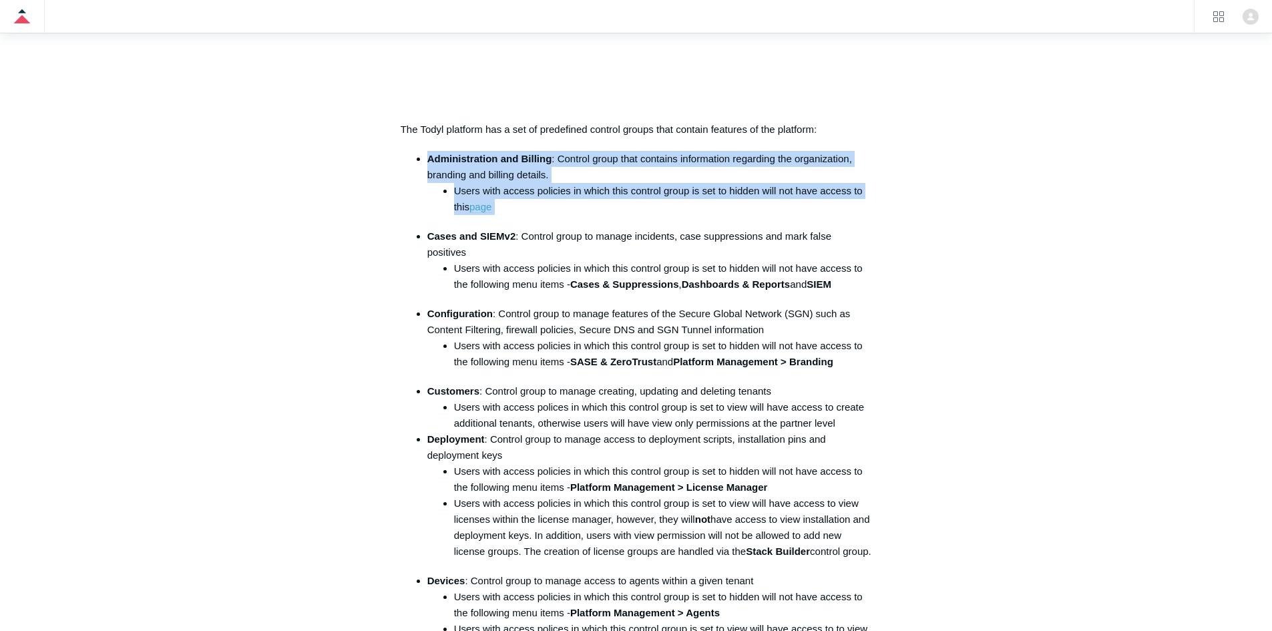
drag, startPoint x: 484, startPoint y: 197, endPoint x: 429, endPoint y: 170, distance: 60.9
click at [626, 195] on li "Users with access policies in which this control group is set to hidden will no…" at bounding box center [663, 199] width 418 height 32
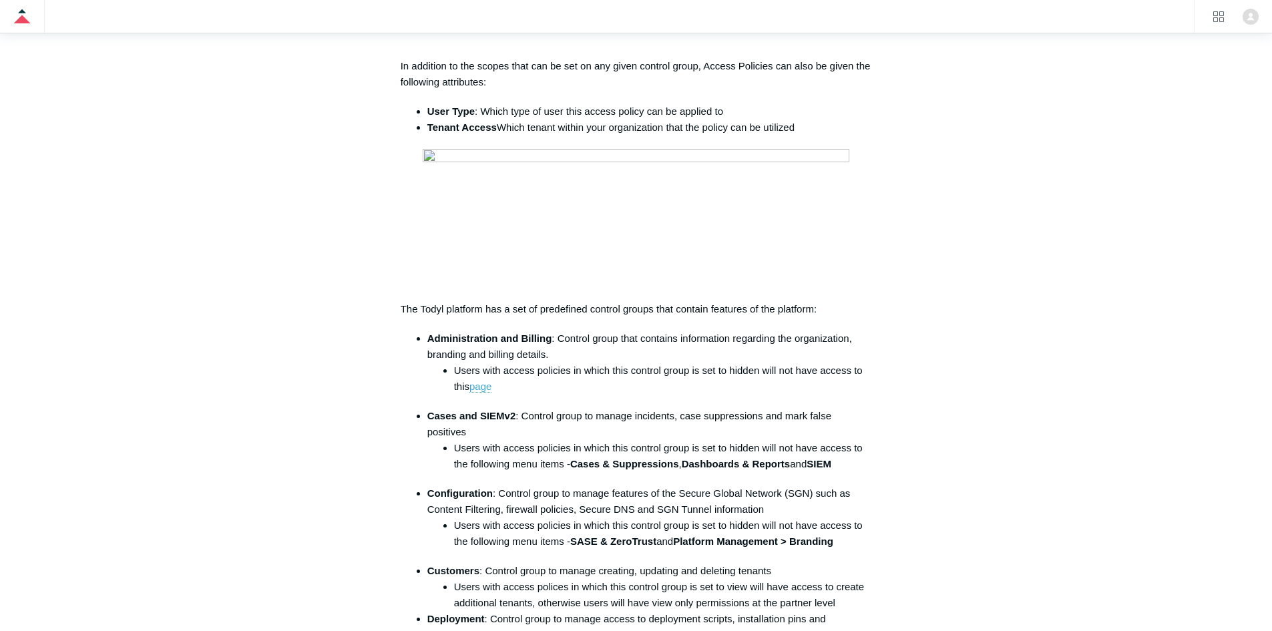
scroll to position [1068, 0]
